Goal: Information Seeking & Learning: Learn about a topic

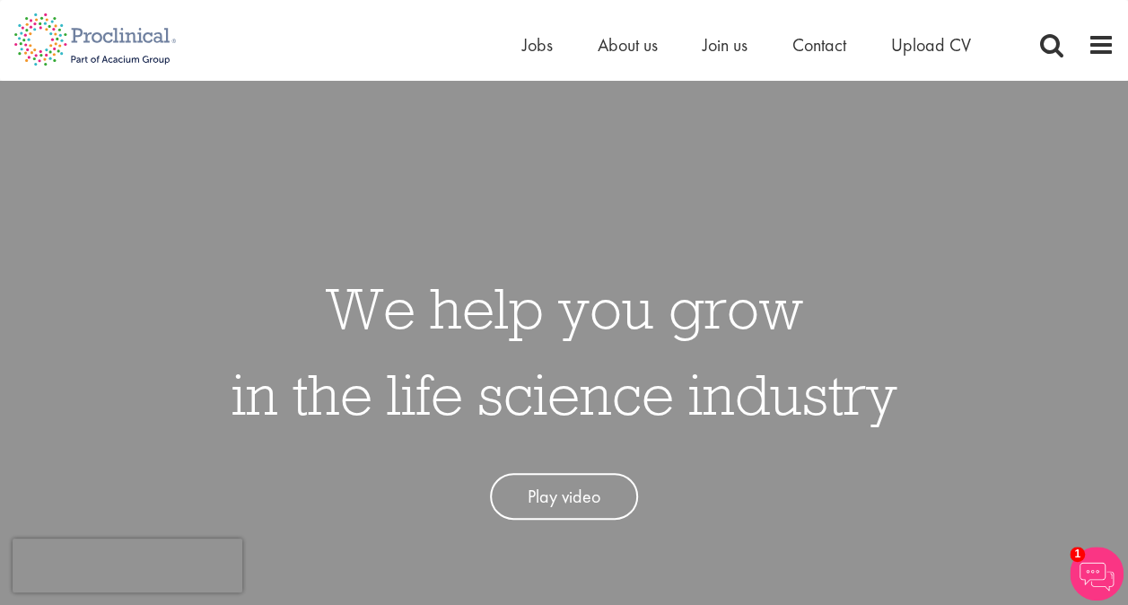
click at [540, 58] on div "Home Jobs About us Join us Contact Upload CV" at bounding box center [769, 49] width 494 height 36
click at [540, 46] on span "Jobs" at bounding box center [537, 44] width 31 height 23
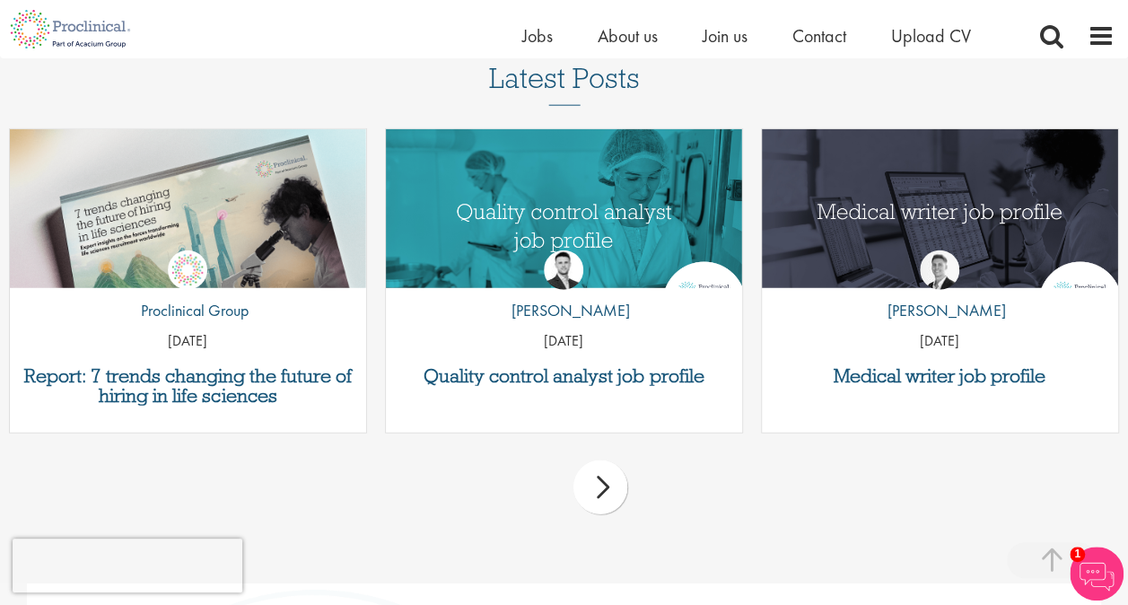
scroll to position [2154, 0]
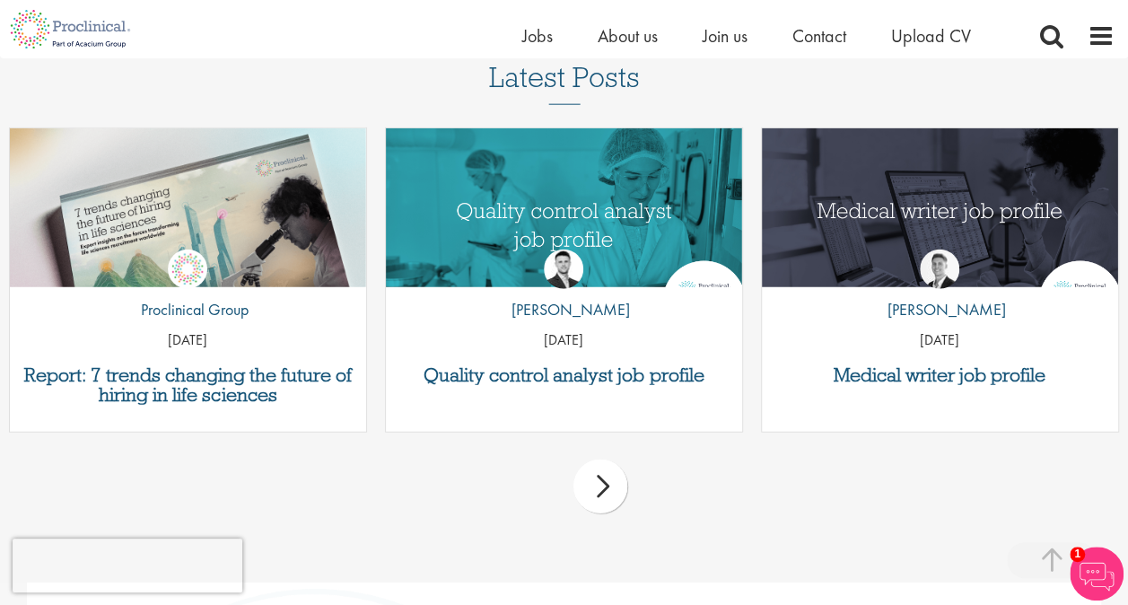
click at [606, 490] on div "next" at bounding box center [601, 487] width 54 height 54
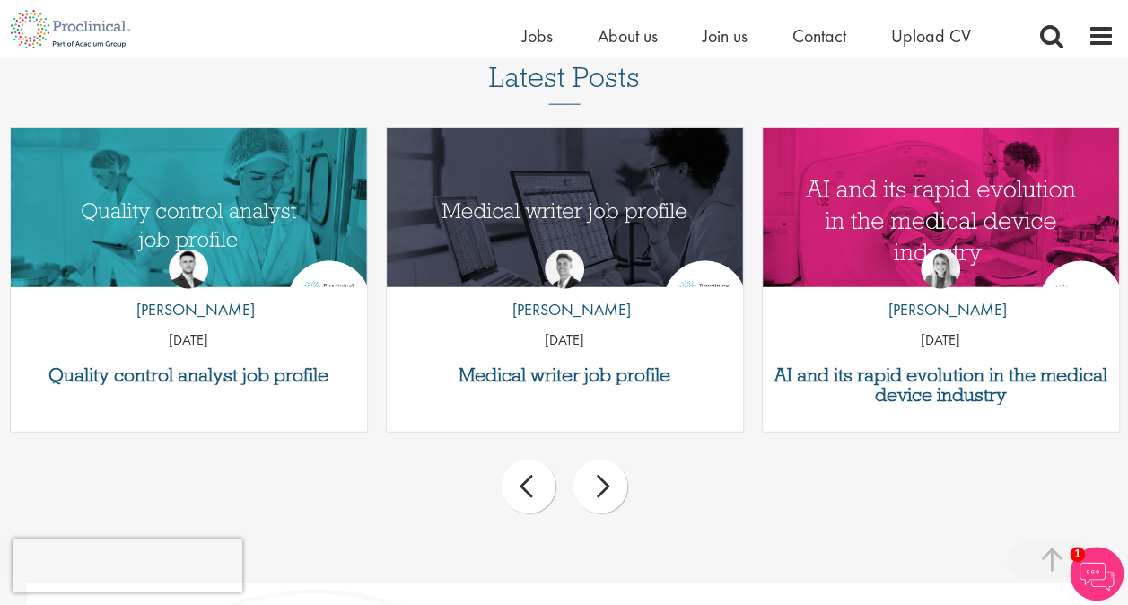
click at [606, 490] on div "next" at bounding box center [601, 487] width 54 height 54
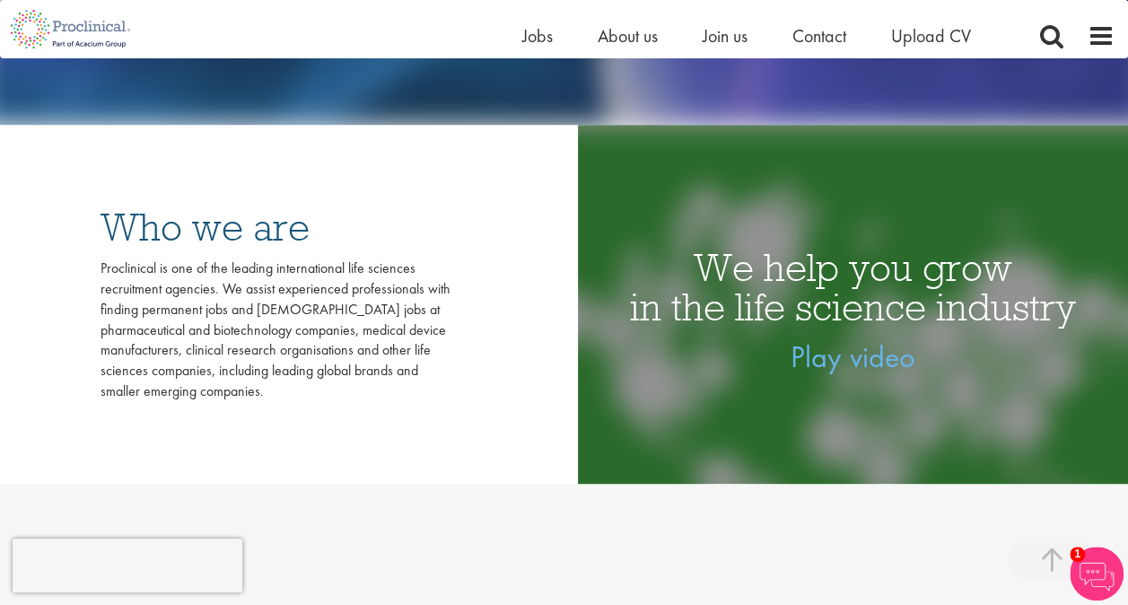
scroll to position [0, 0]
